Goal: Transaction & Acquisition: Book appointment/travel/reservation

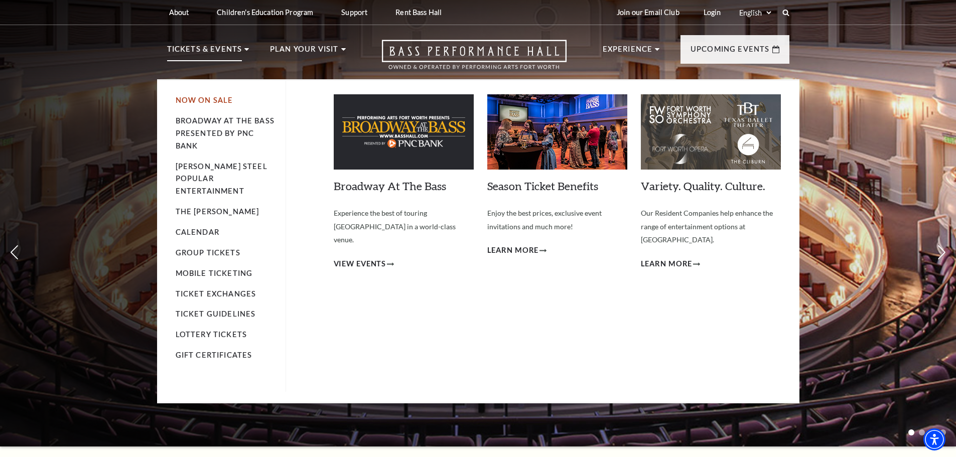
click at [204, 100] on link "Now On Sale" at bounding box center [205, 100] width 58 height 9
